Goal: Task Accomplishment & Management: Manage account settings

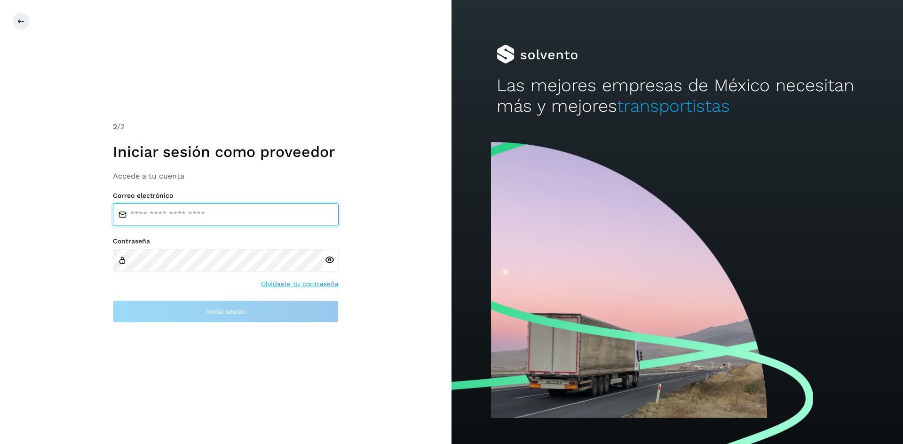
click at [230, 218] on input "email" at bounding box center [226, 215] width 226 height 23
type input "**********"
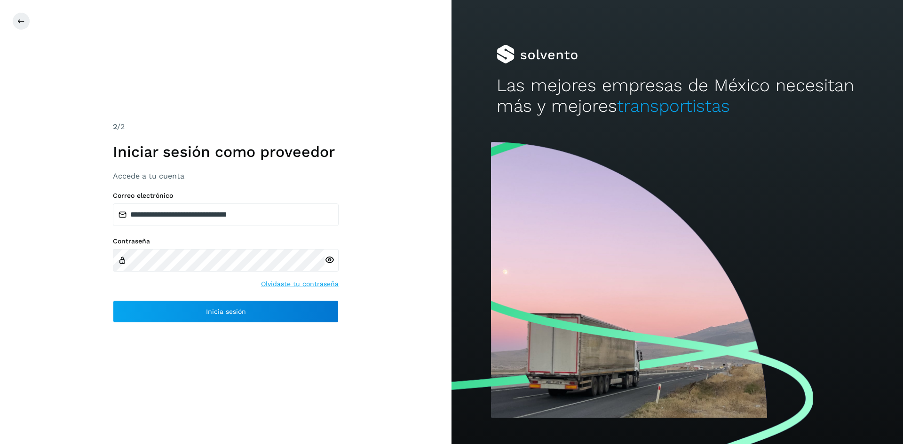
click at [334, 262] on div at bounding box center [331, 260] width 14 height 23
click at [328, 260] on icon at bounding box center [329, 260] width 10 height 10
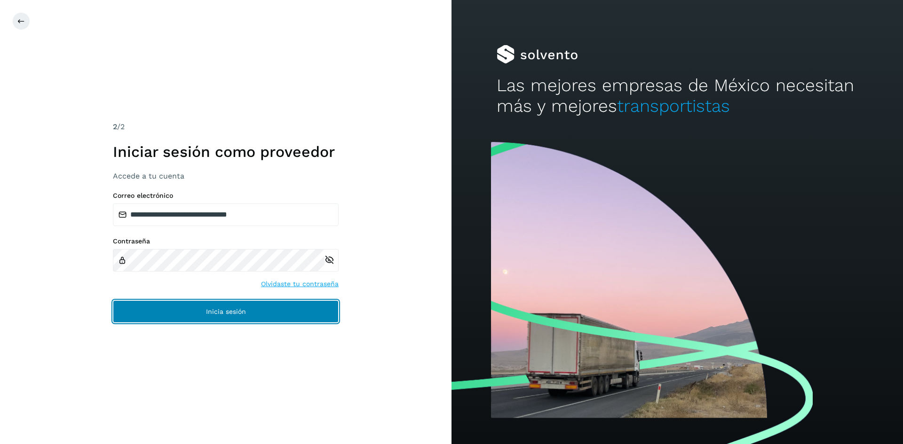
click at [289, 311] on button "Inicia sesión" at bounding box center [226, 311] width 226 height 23
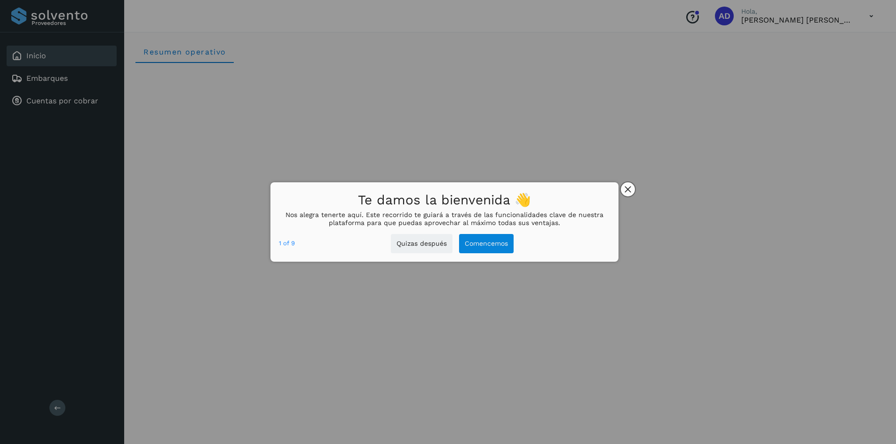
click at [633, 190] on button "close," at bounding box center [628, 189] width 14 height 14
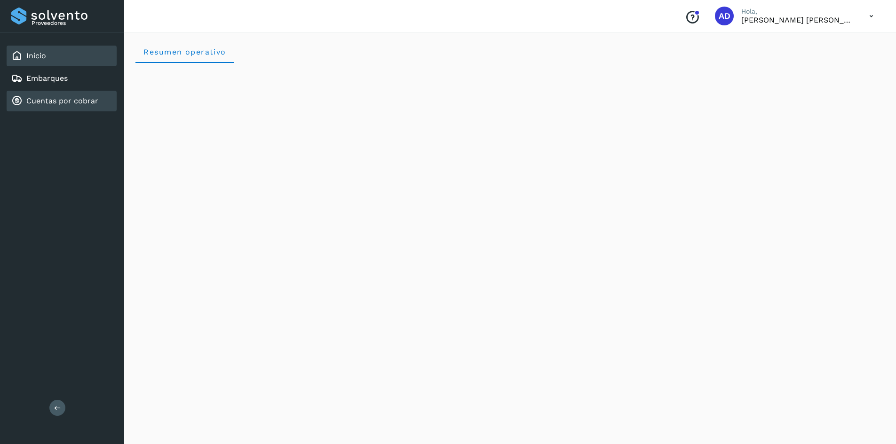
click at [68, 100] on link "Cuentas por cobrar" at bounding box center [62, 100] width 72 height 9
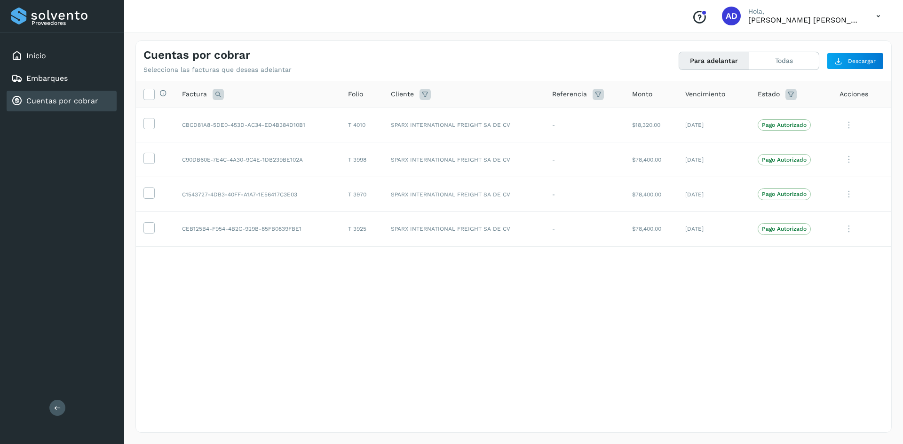
click at [869, 17] on icon at bounding box center [878, 16] width 19 height 19
click at [823, 50] on div "Cerrar sesión" at bounding box center [831, 42] width 112 height 18
